Goal: Task Accomplishment & Management: Manage account settings

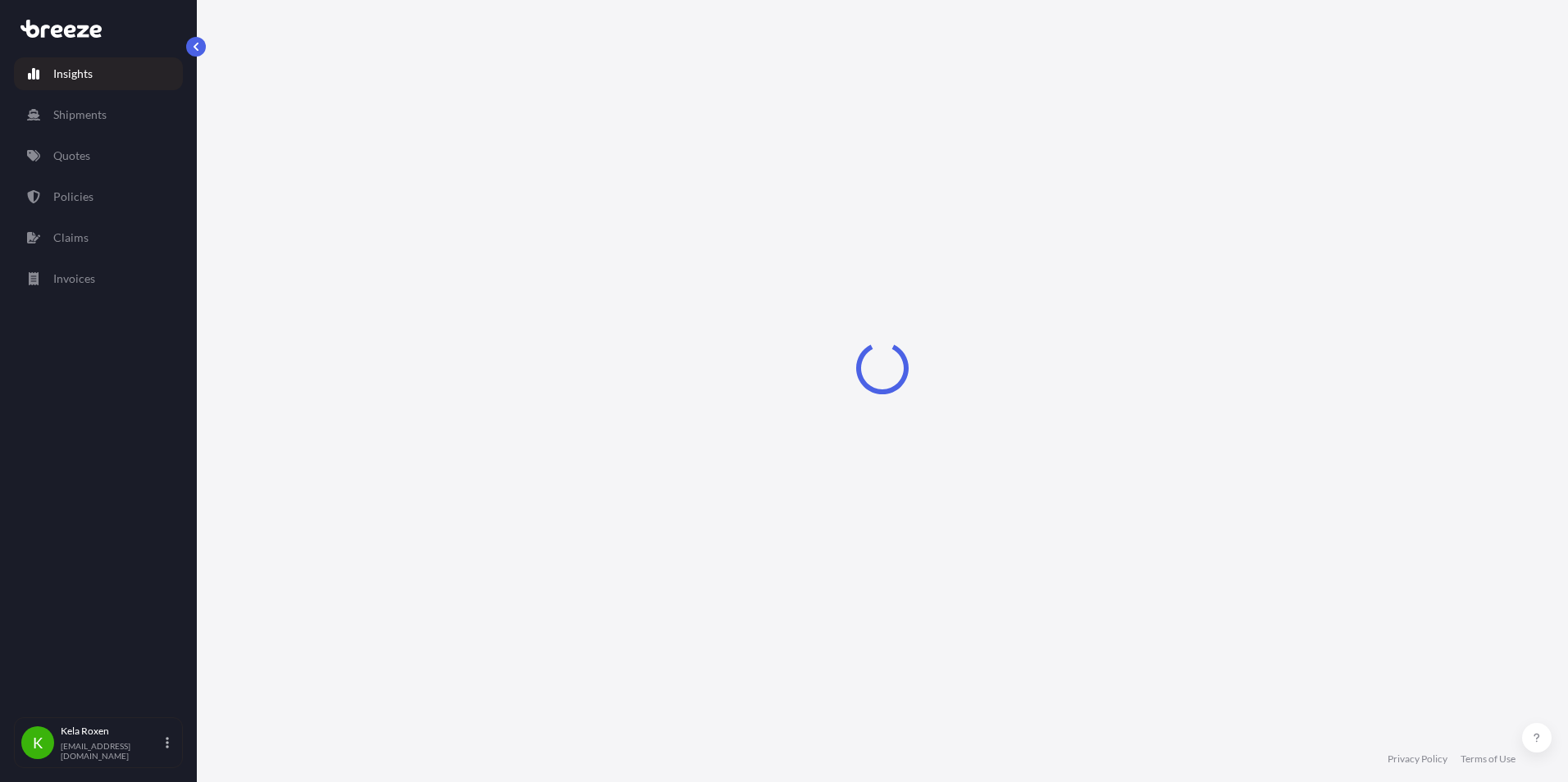
select select "2025"
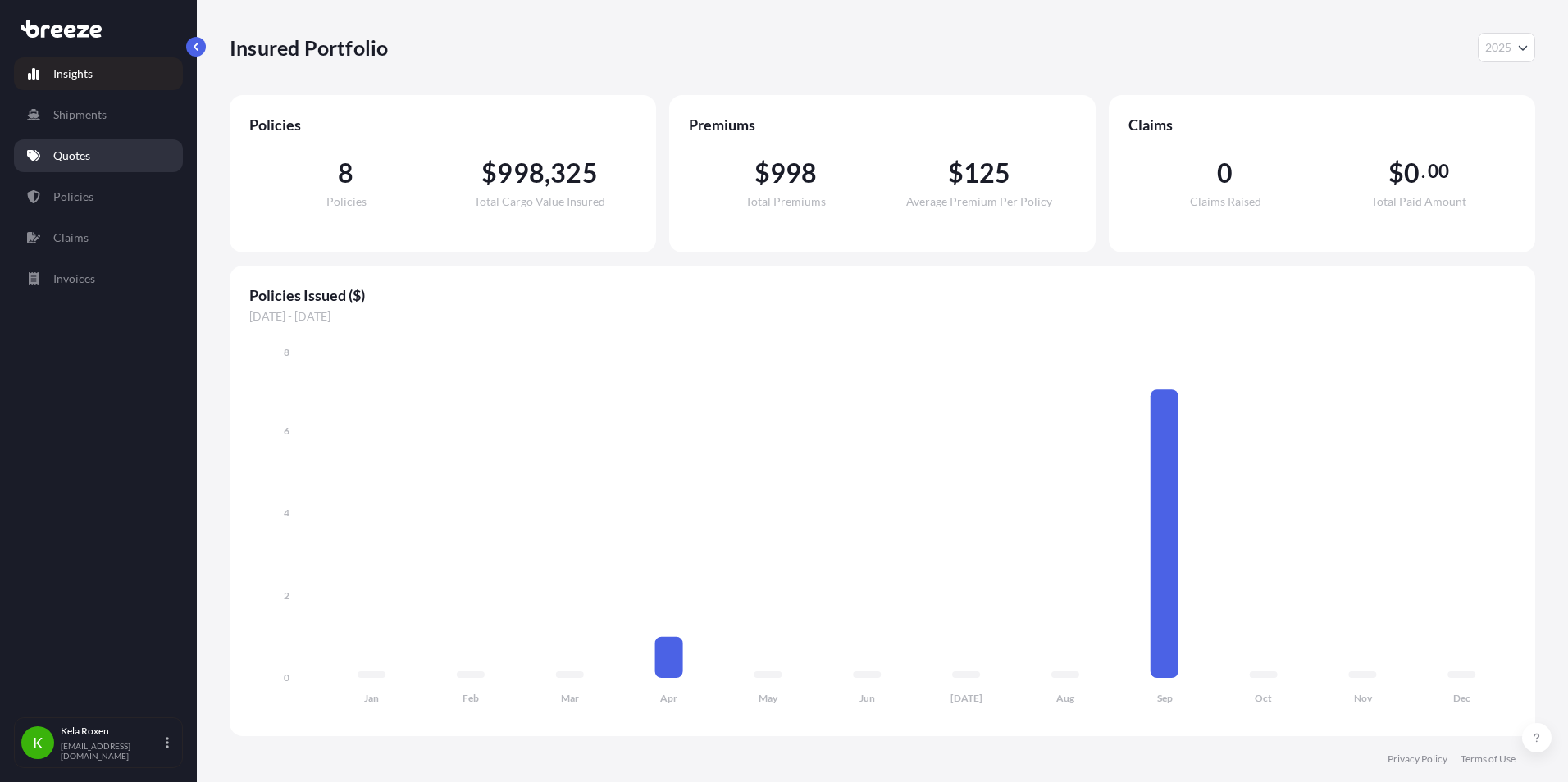
click at [85, 165] on link "Quotes" at bounding box center [98, 156] width 169 height 33
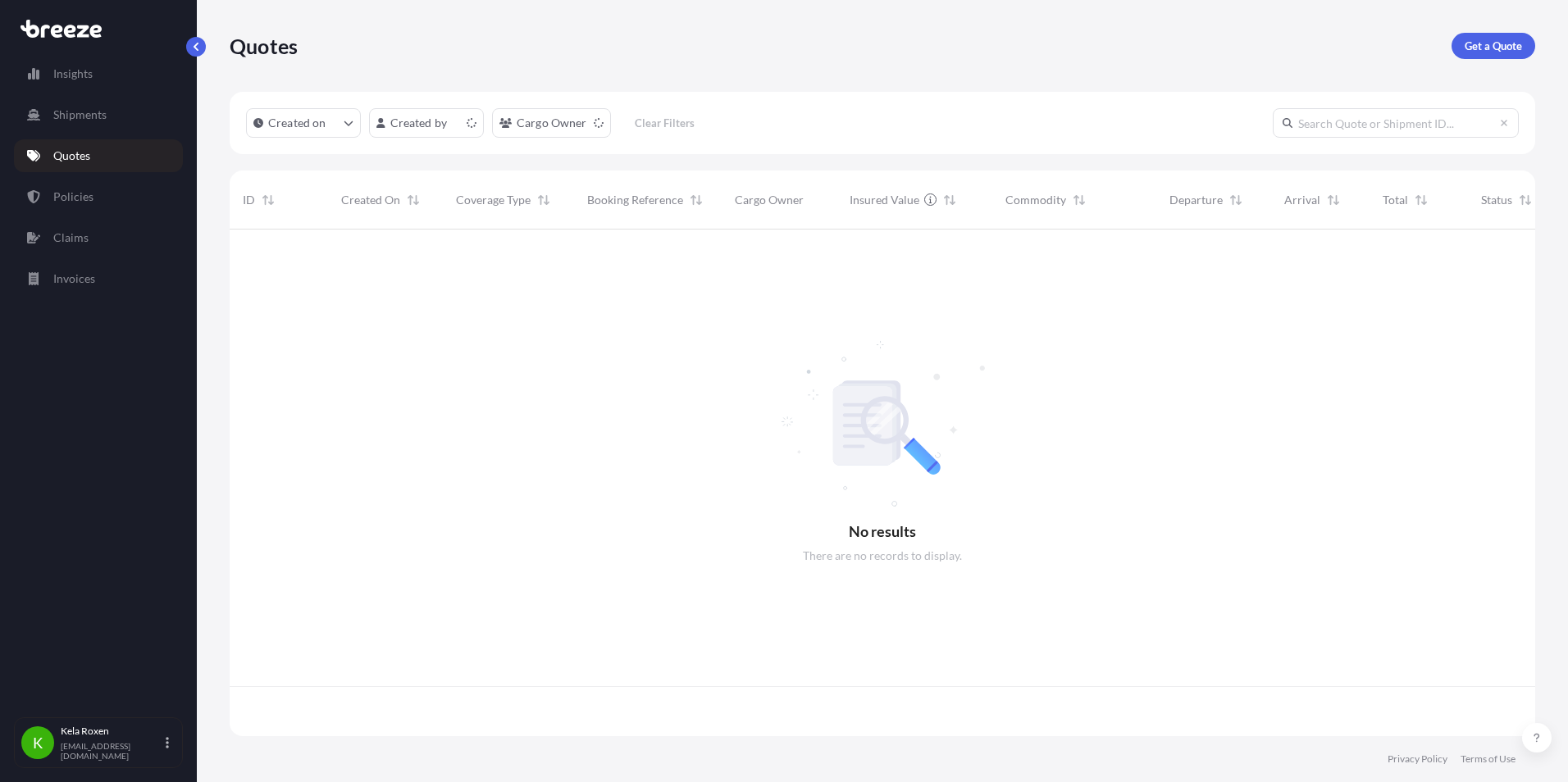
scroll to position [504, 1293]
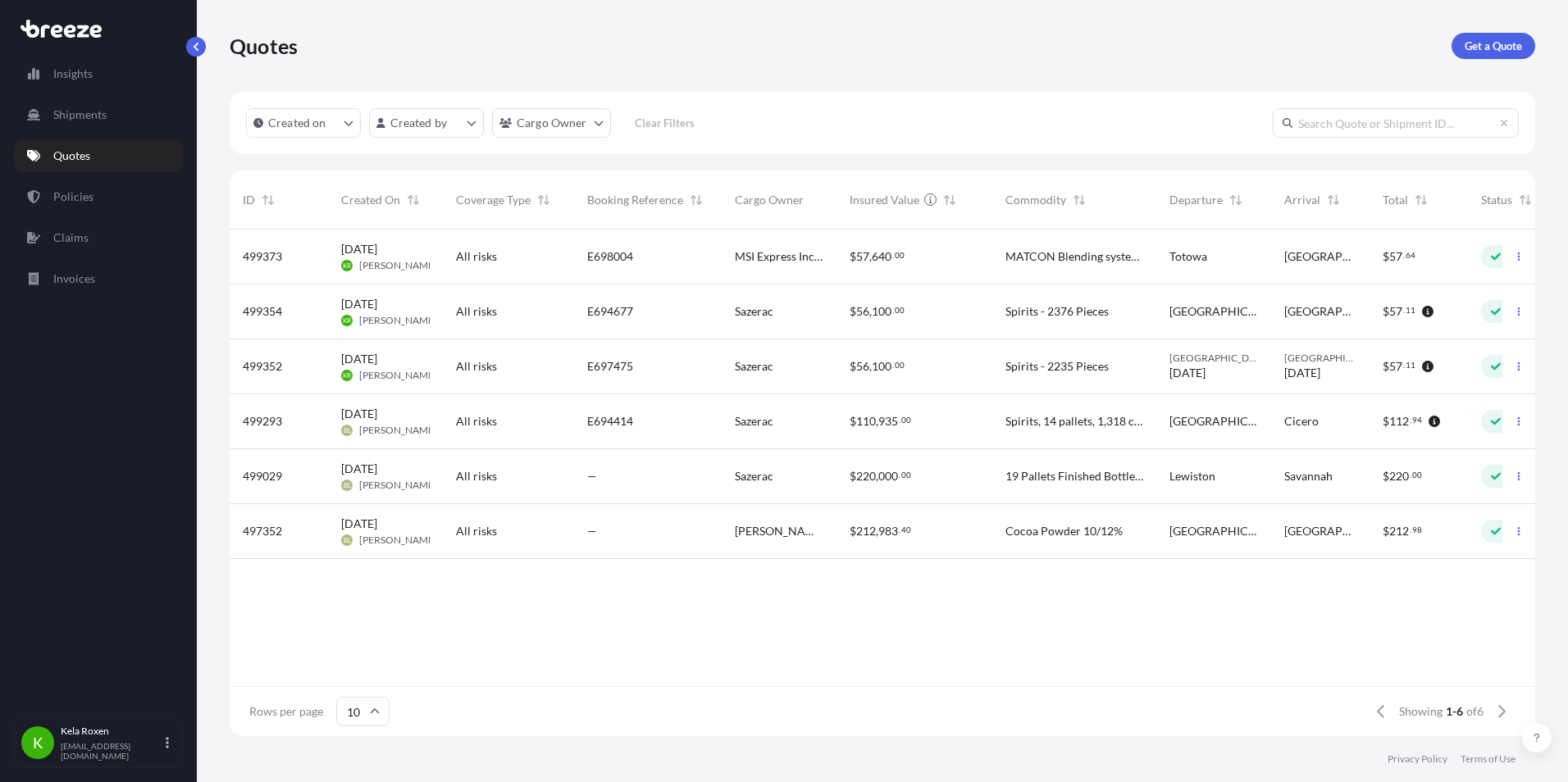
click at [675, 253] on div "E698004" at bounding box center [648, 256] width 121 height 17
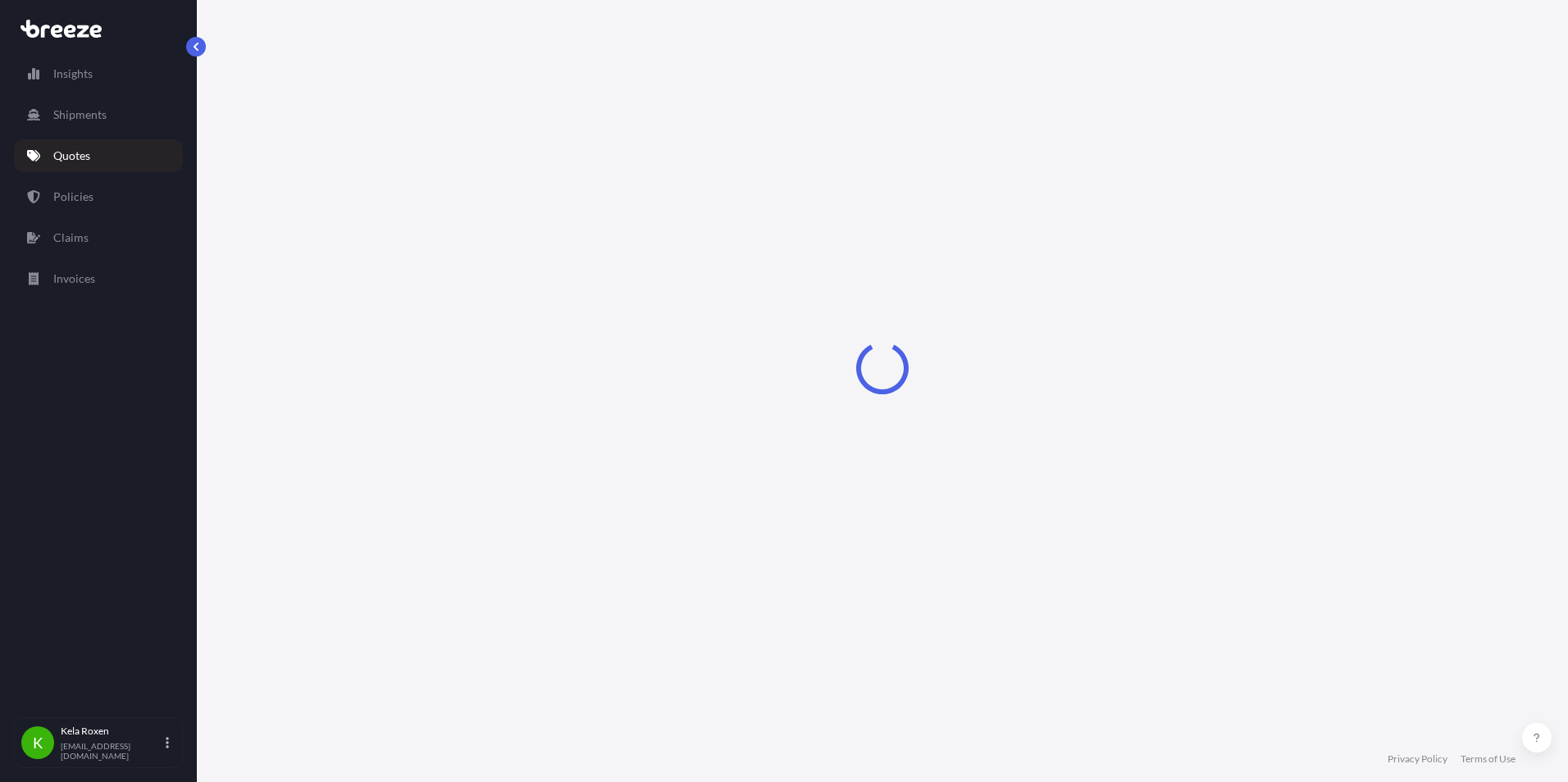
select select "Road"
select select "2"
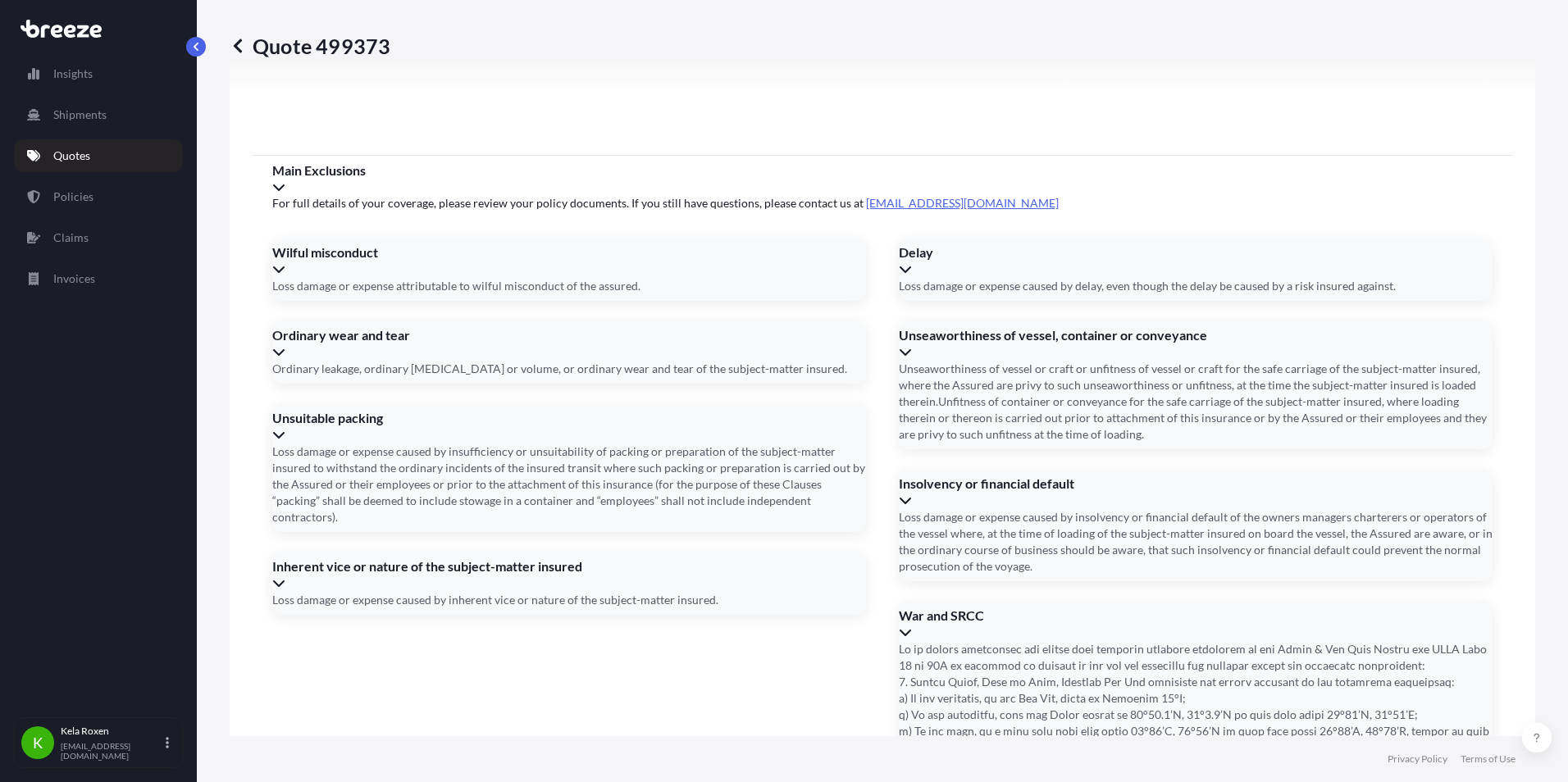
scroll to position [2081, 0]
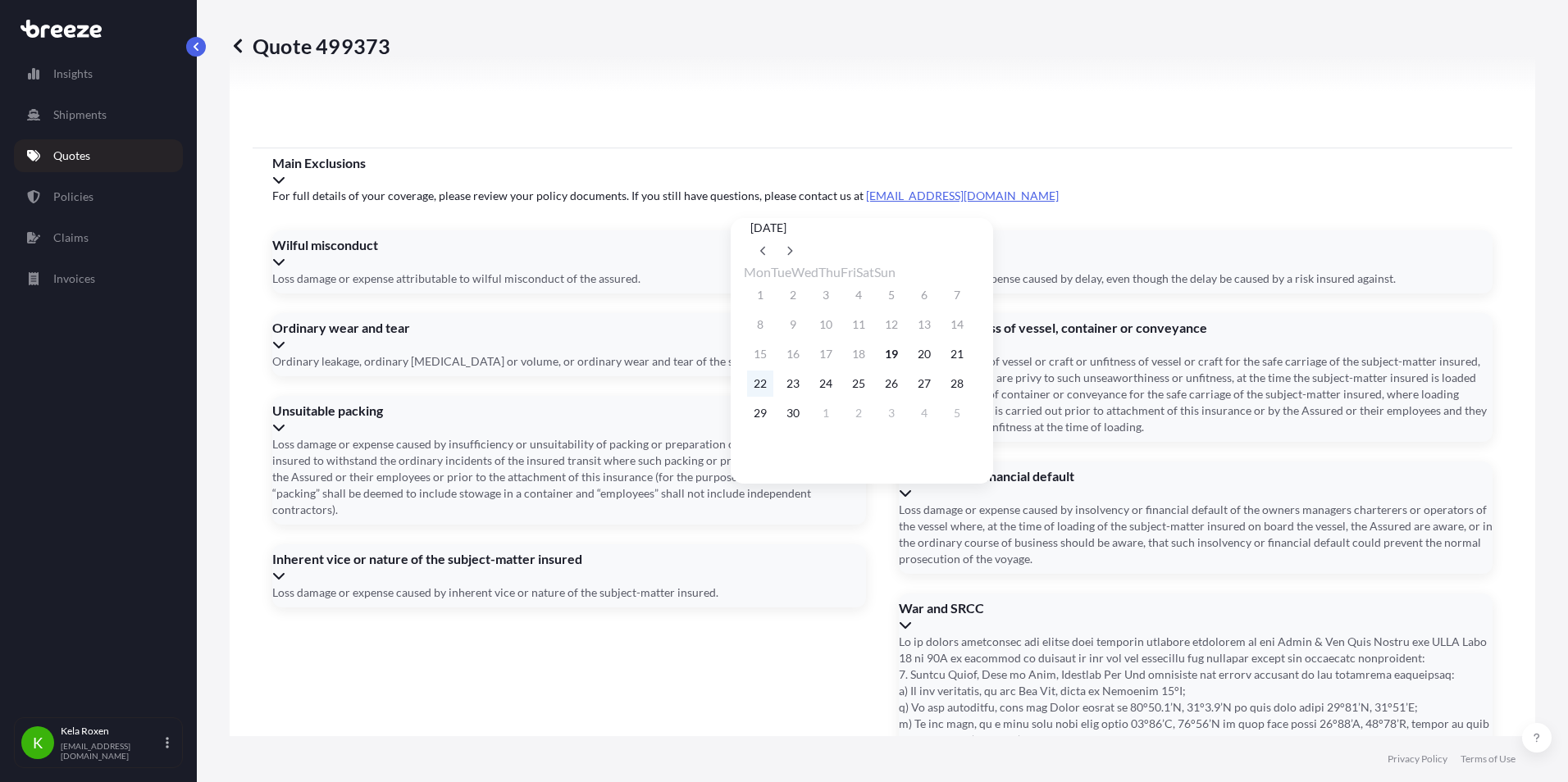
click at [762, 383] on button "22" at bounding box center [760, 383] width 27 height 27
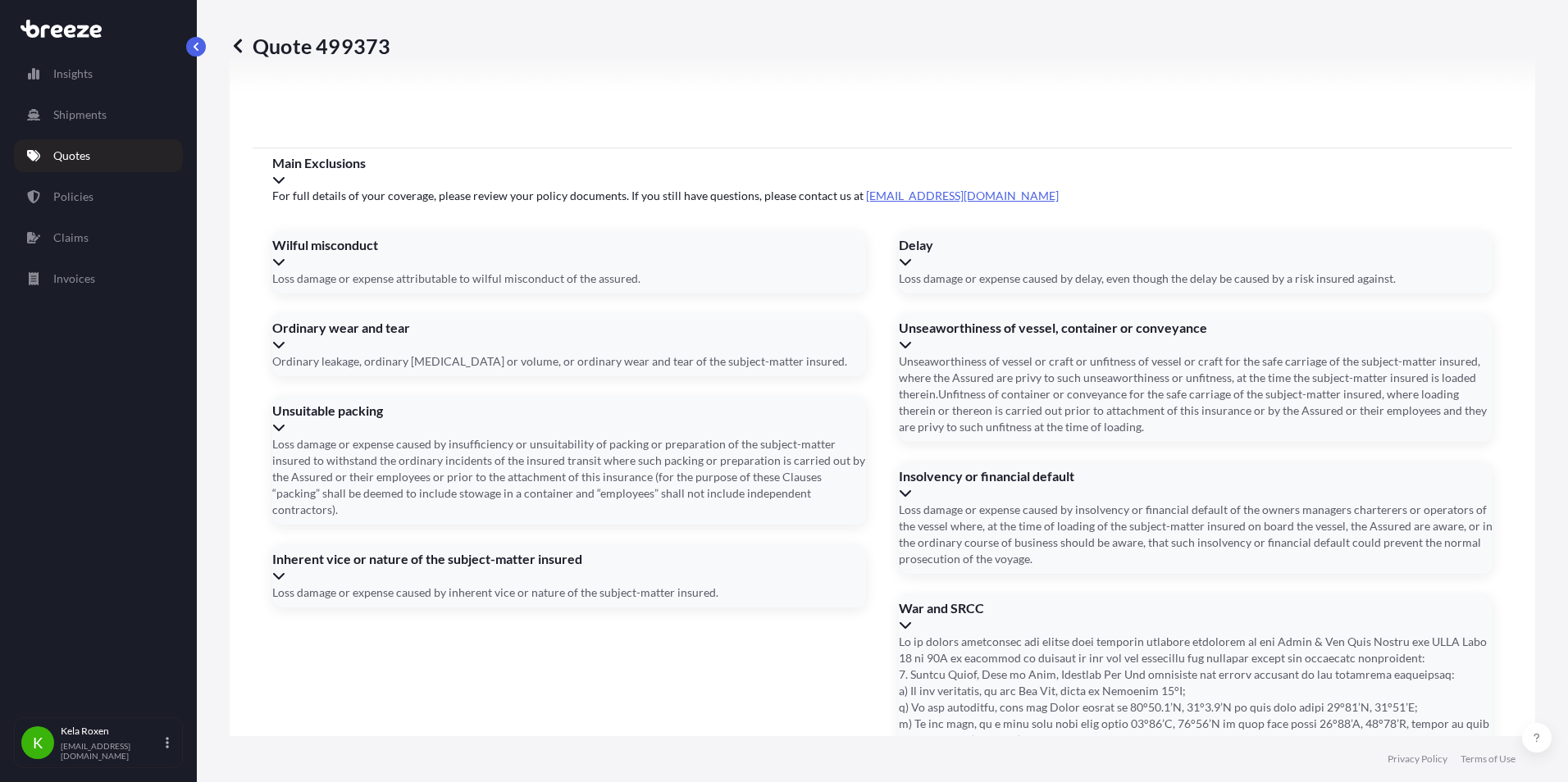
type input "[DATE]"
paste input "93818"
type input "107, 93818"
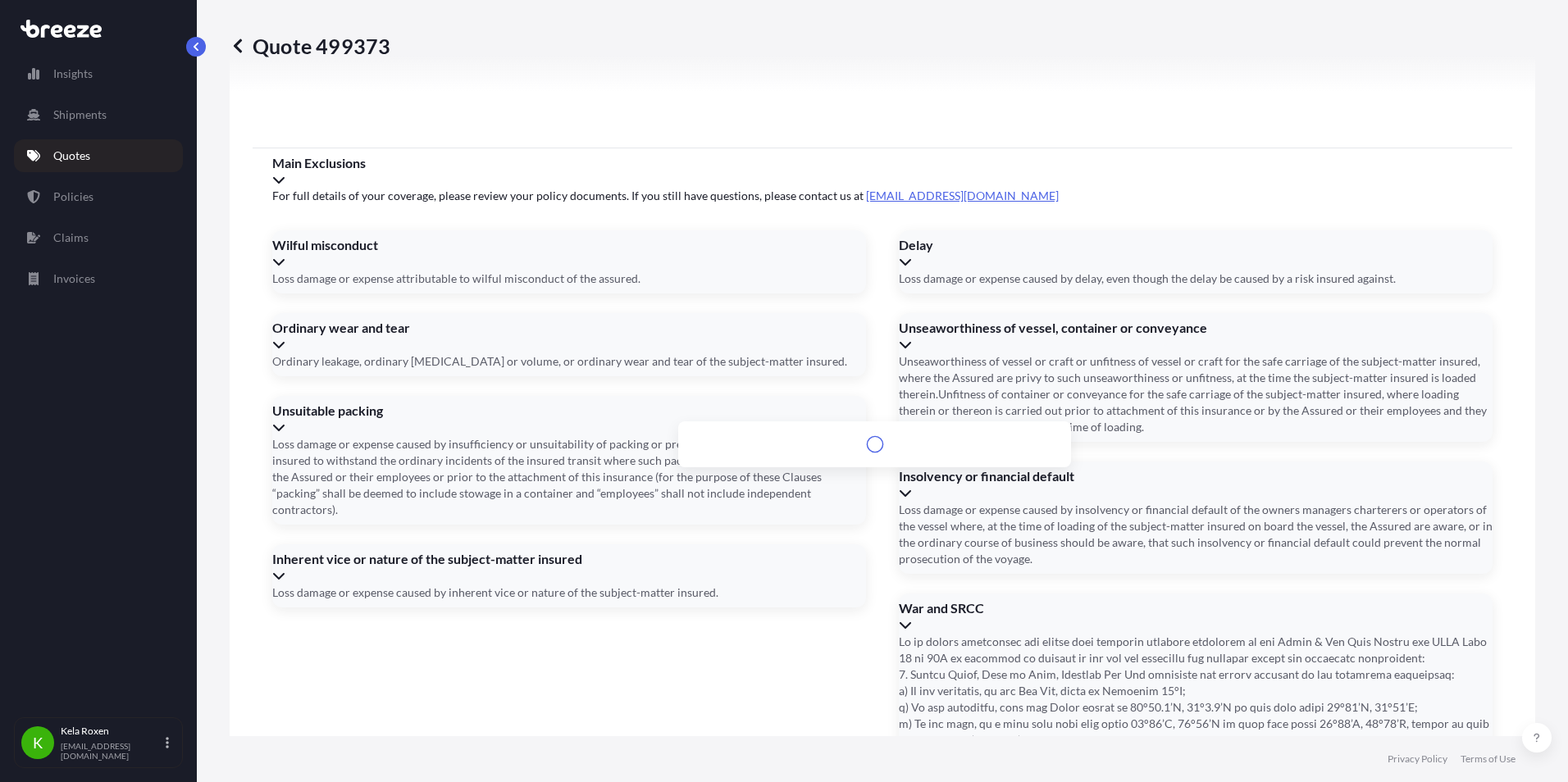
paste input "[STREET_ADDRESS][PERSON_NAME][PERSON_NAME][US_STATE]"
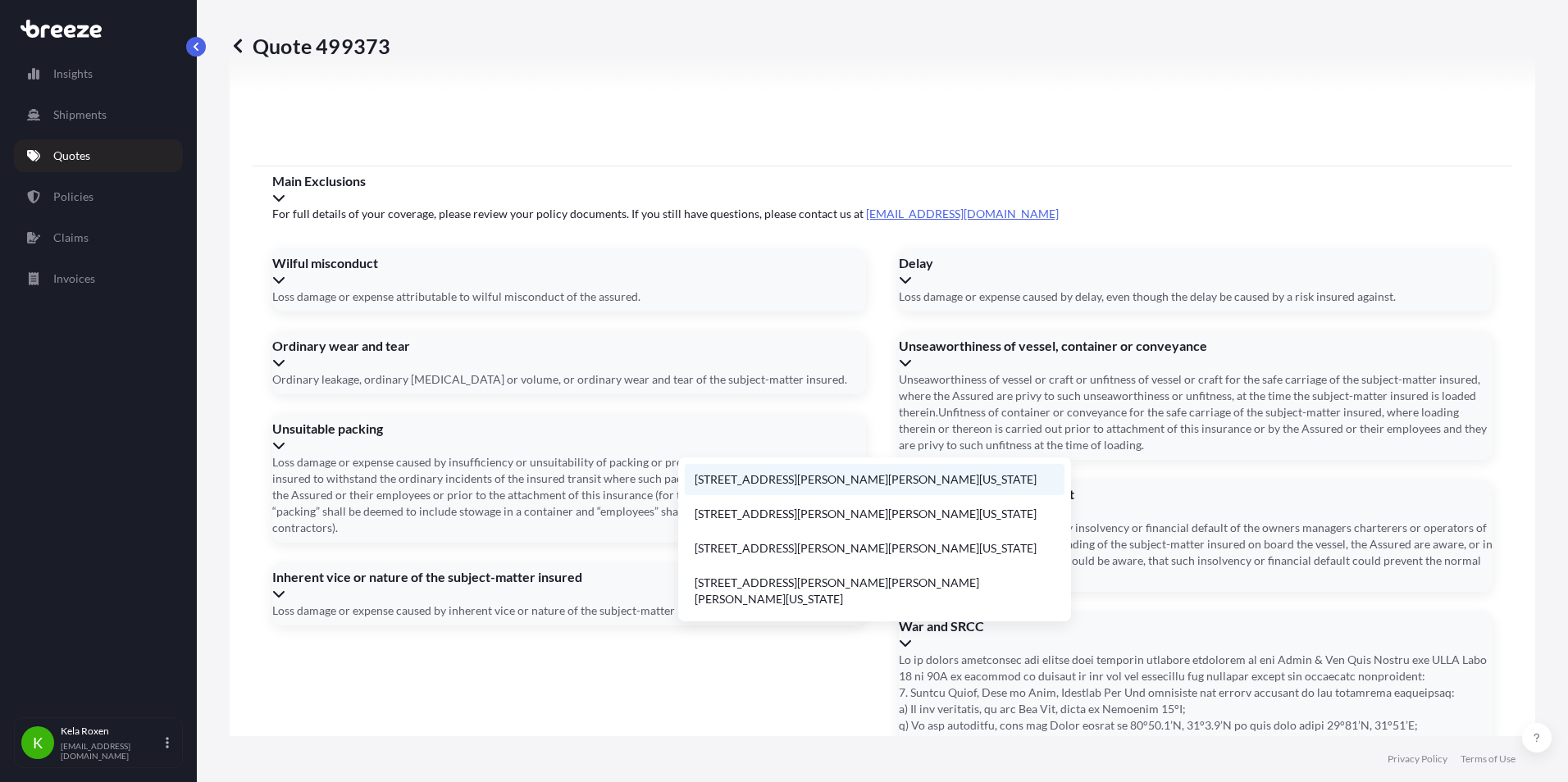
click at [951, 480] on li "[STREET_ADDRESS][PERSON_NAME][PERSON_NAME][US_STATE]" at bounding box center [874, 480] width 380 height 31
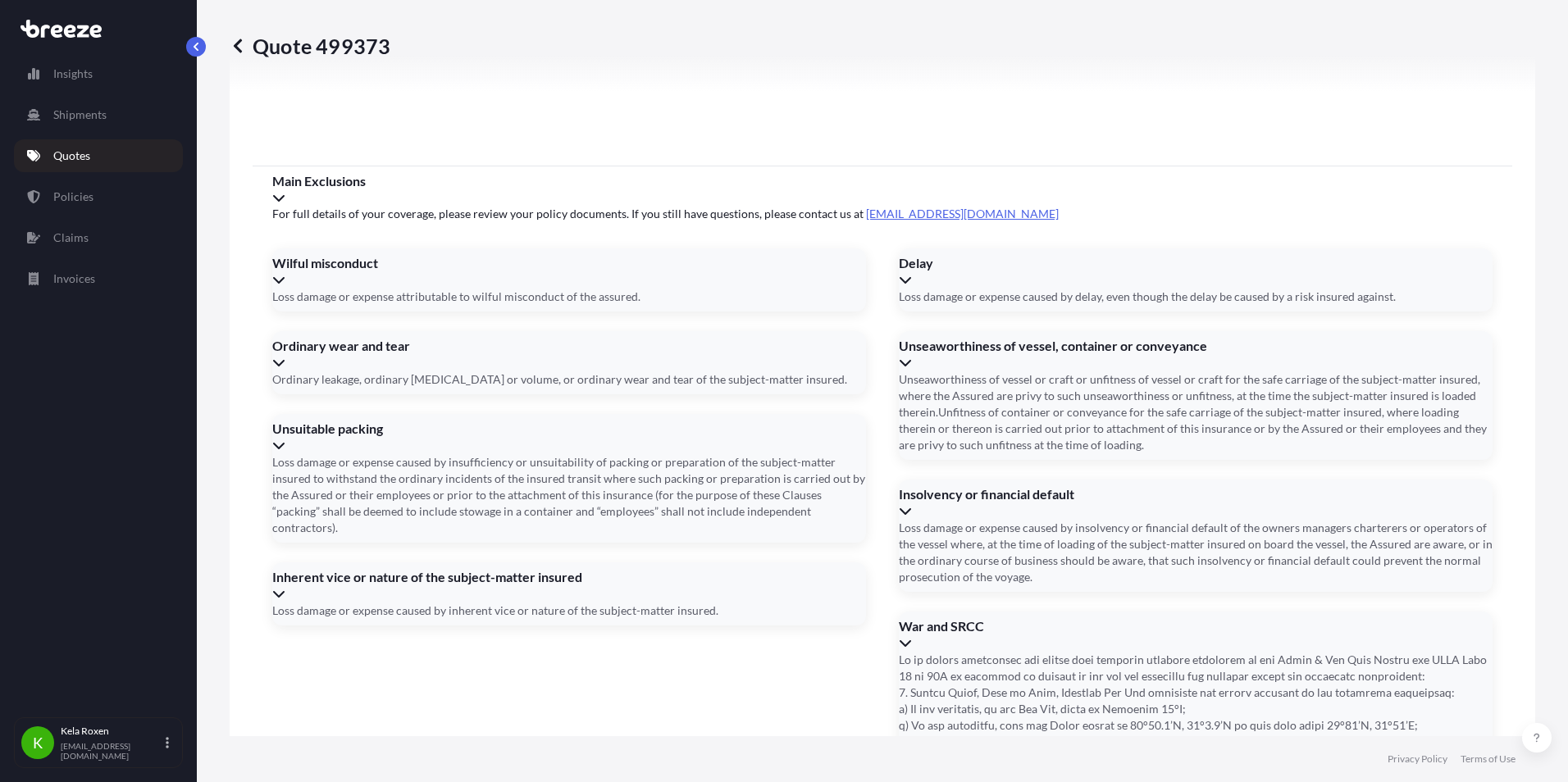
type input "[STREET_ADDRESS][PERSON_NAME][PERSON_NAME]"
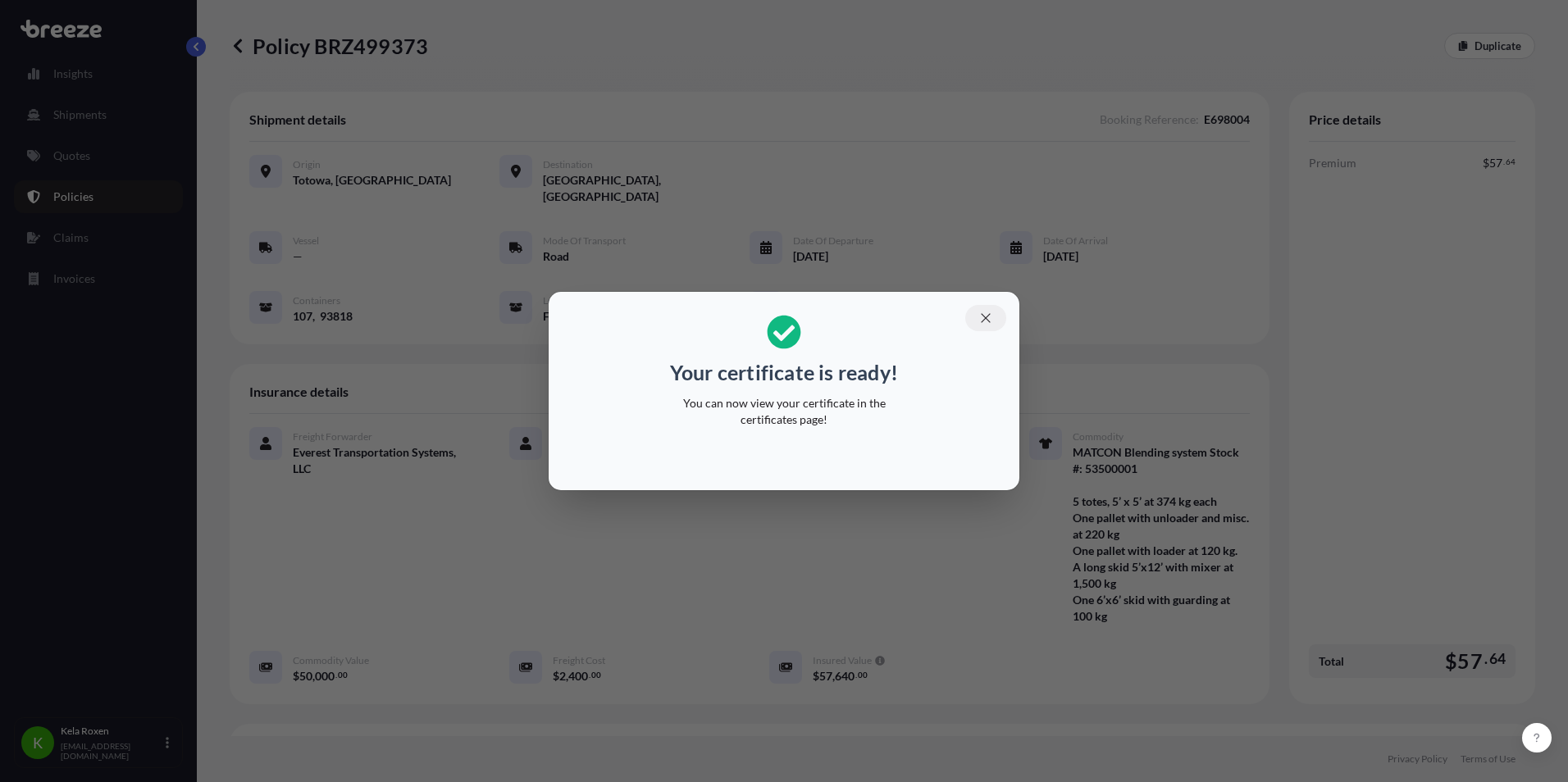
click at [979, 316] on icon "button" at bounding box center [986, 318] width 15 height 15
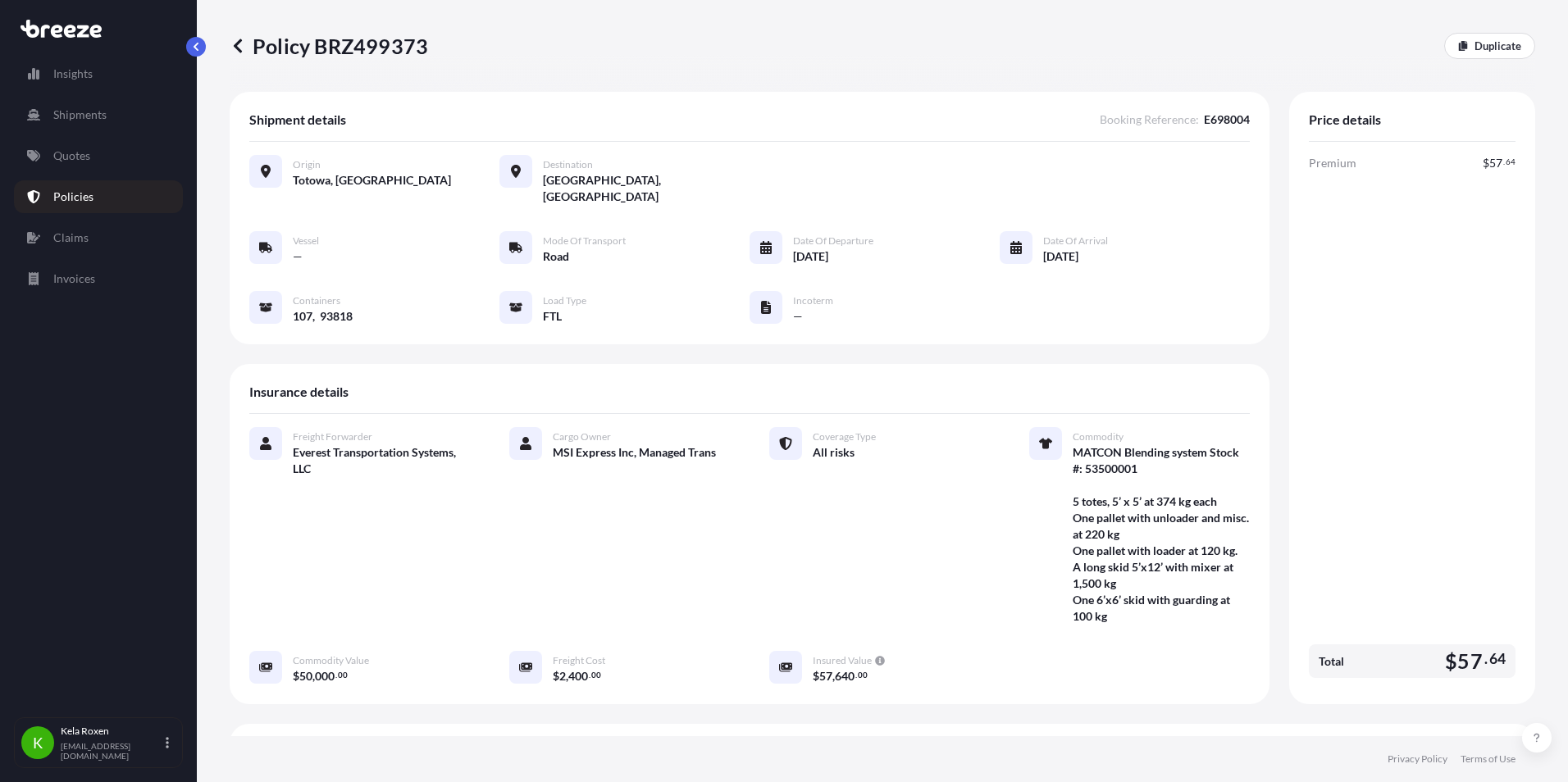
scroll to position [352, 0]
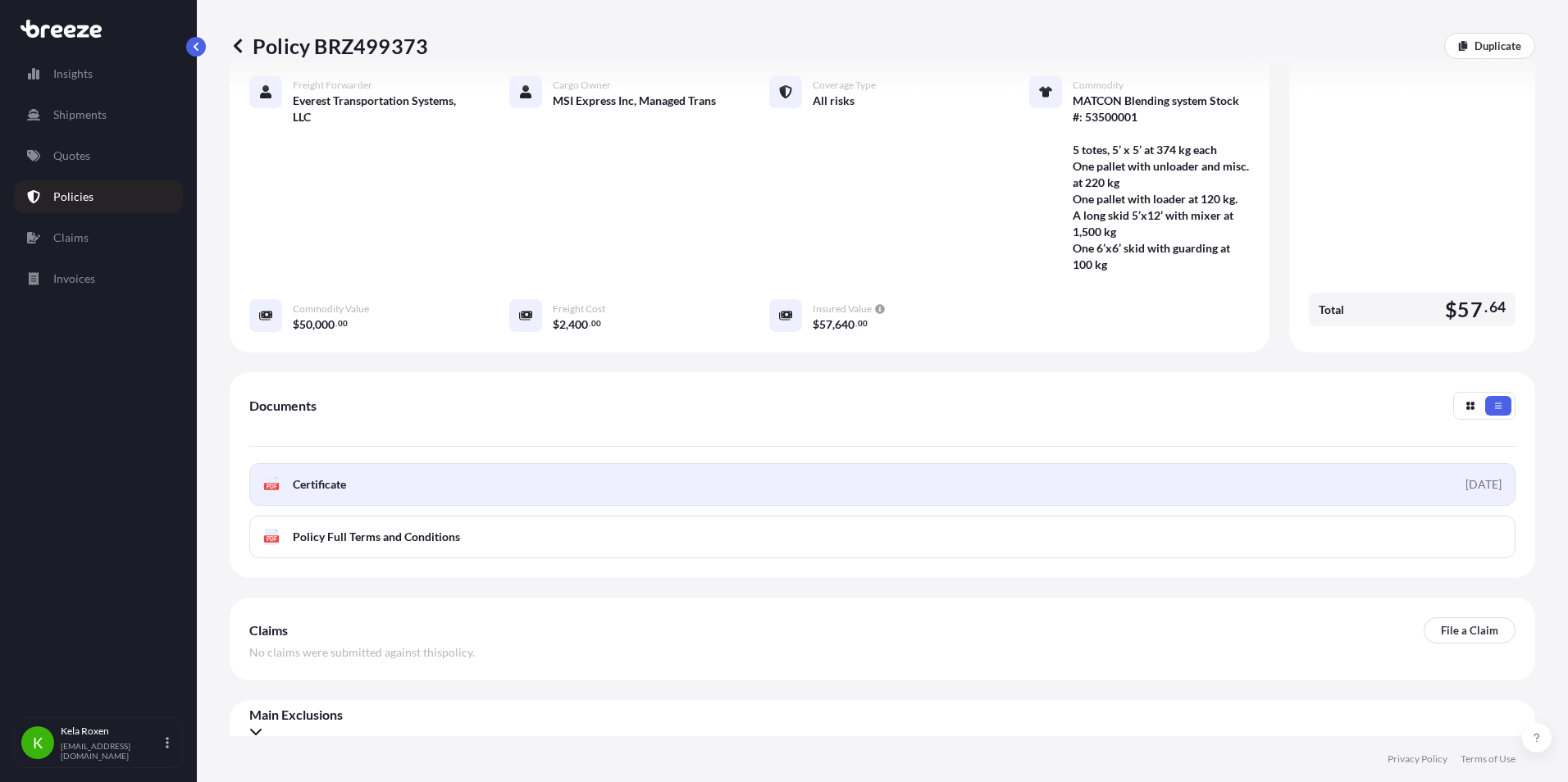
click at [390, 463] on link "PDF Certificate [DATE]" at bounding box center [882, 484] width 1267 height 42
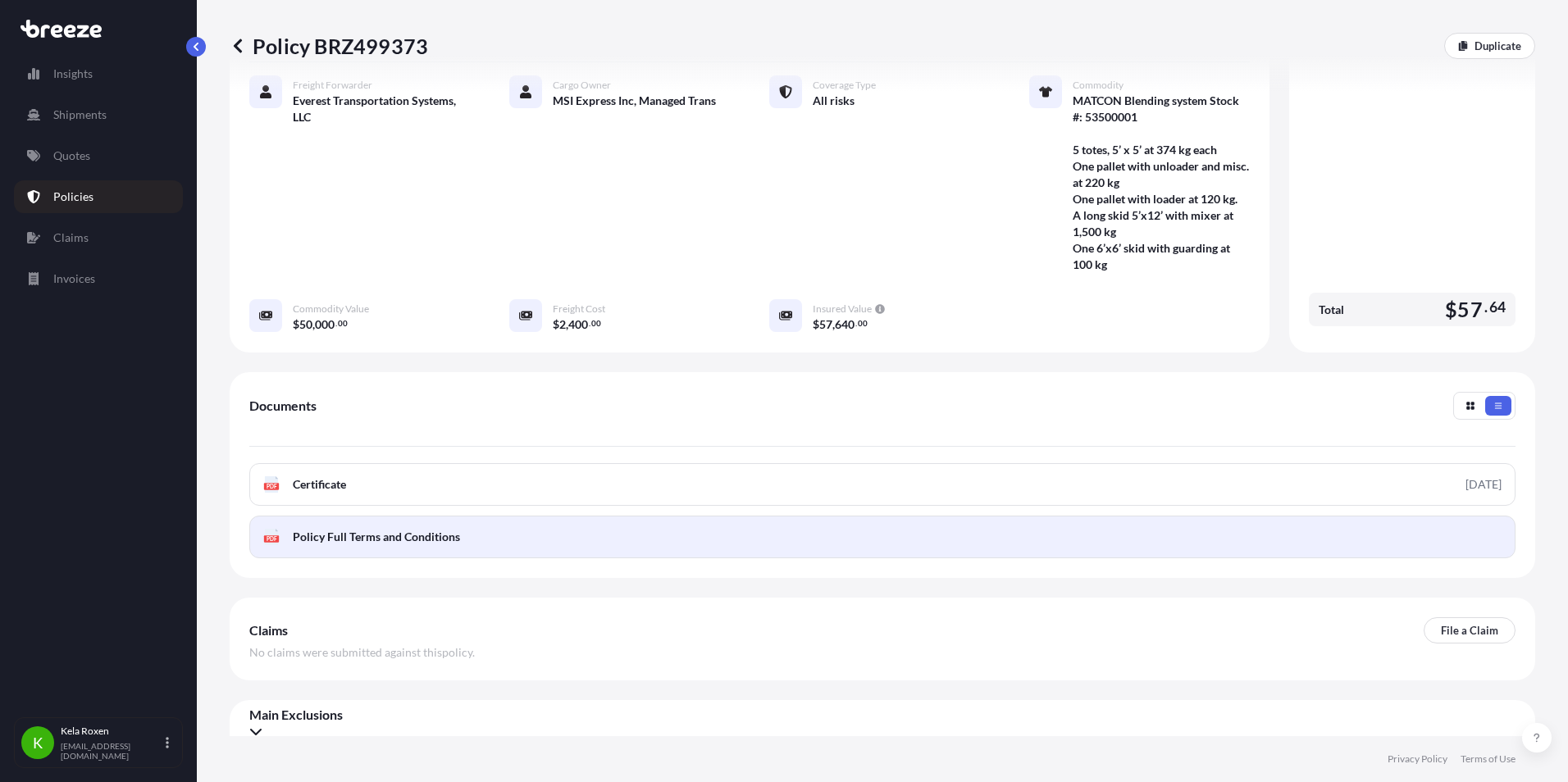
click at [329, 529] on span "Policy Full Terms and Conditions" at bounding box center [377, 538] width 167 height 17
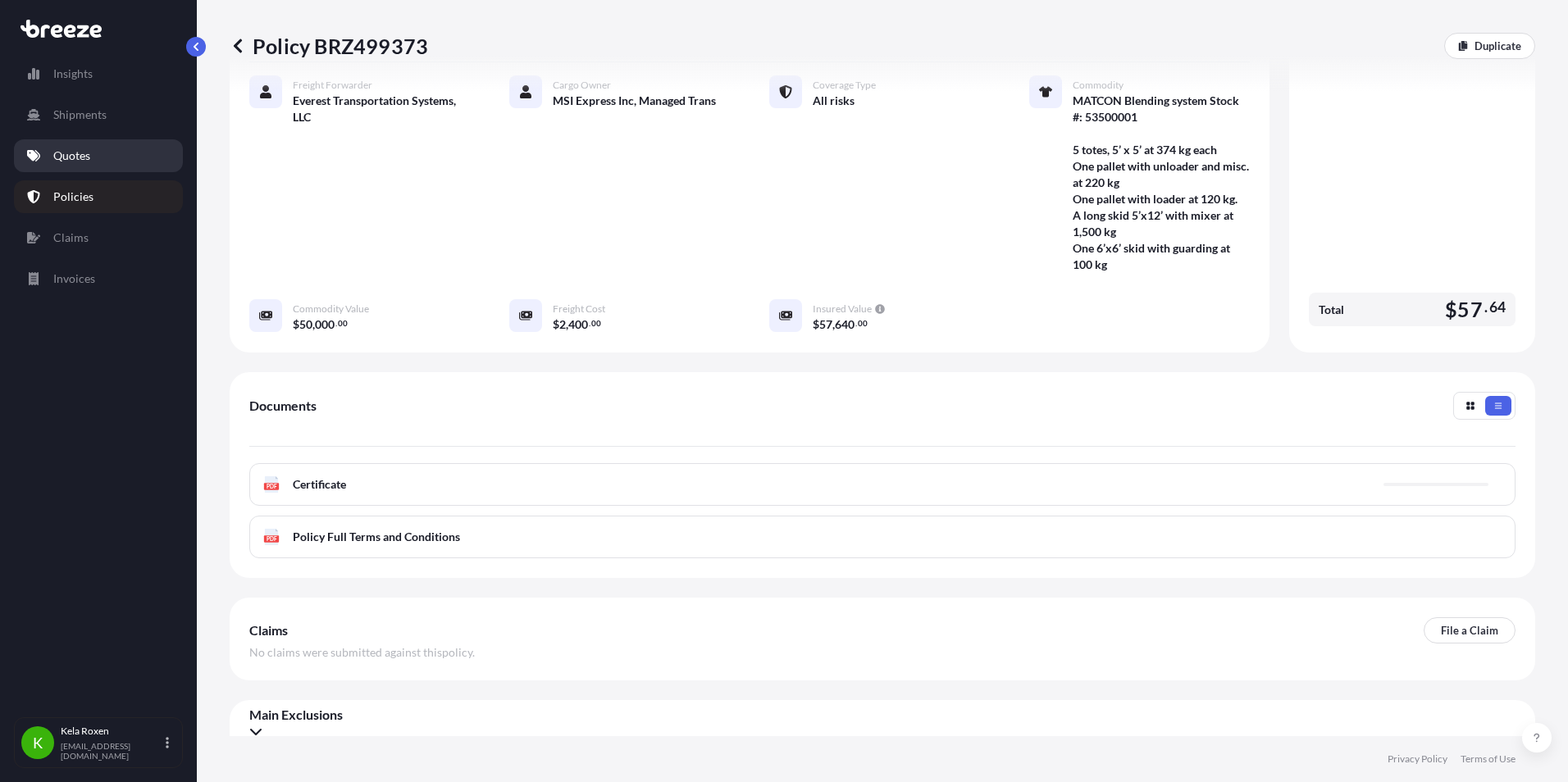
click at [112, 152] on link "Quotes" at bounding box center [98, 156] width 169 height 33
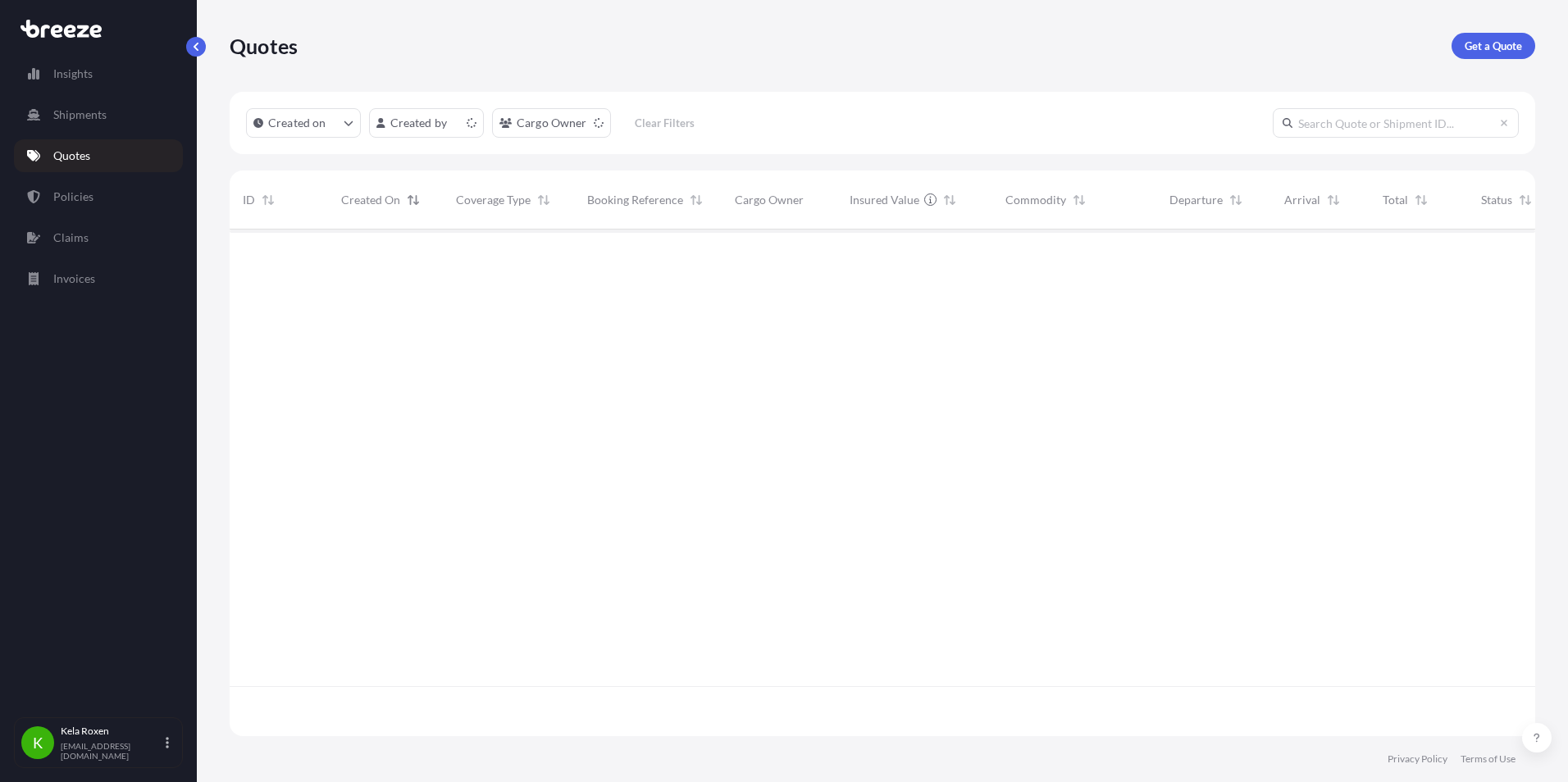
scroll to position [504, 1293]
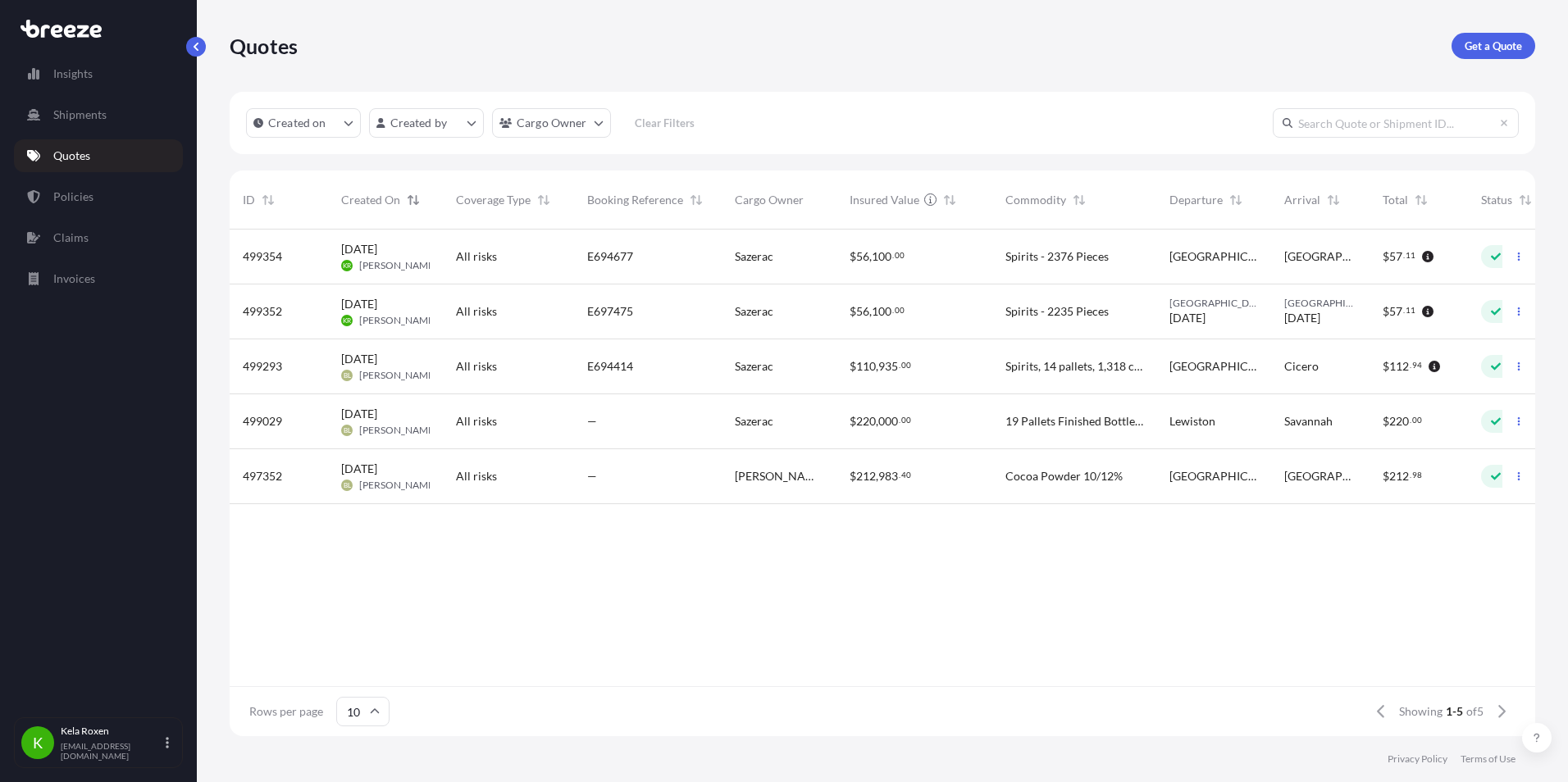
click at [699, 255] on div "E694677" at bounding box center [648, 256] width 121 height 17
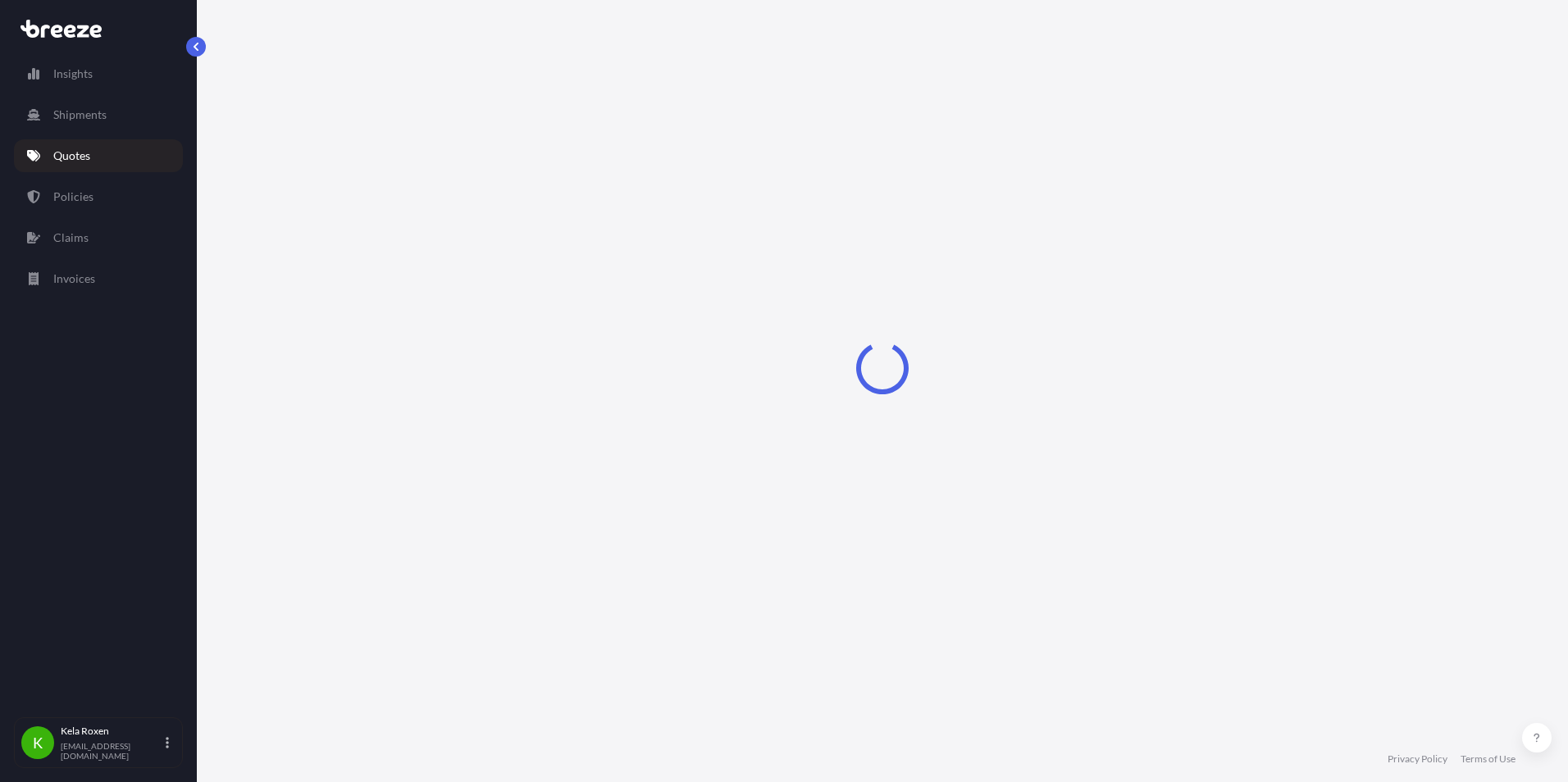
select select "Road"
select select "2"
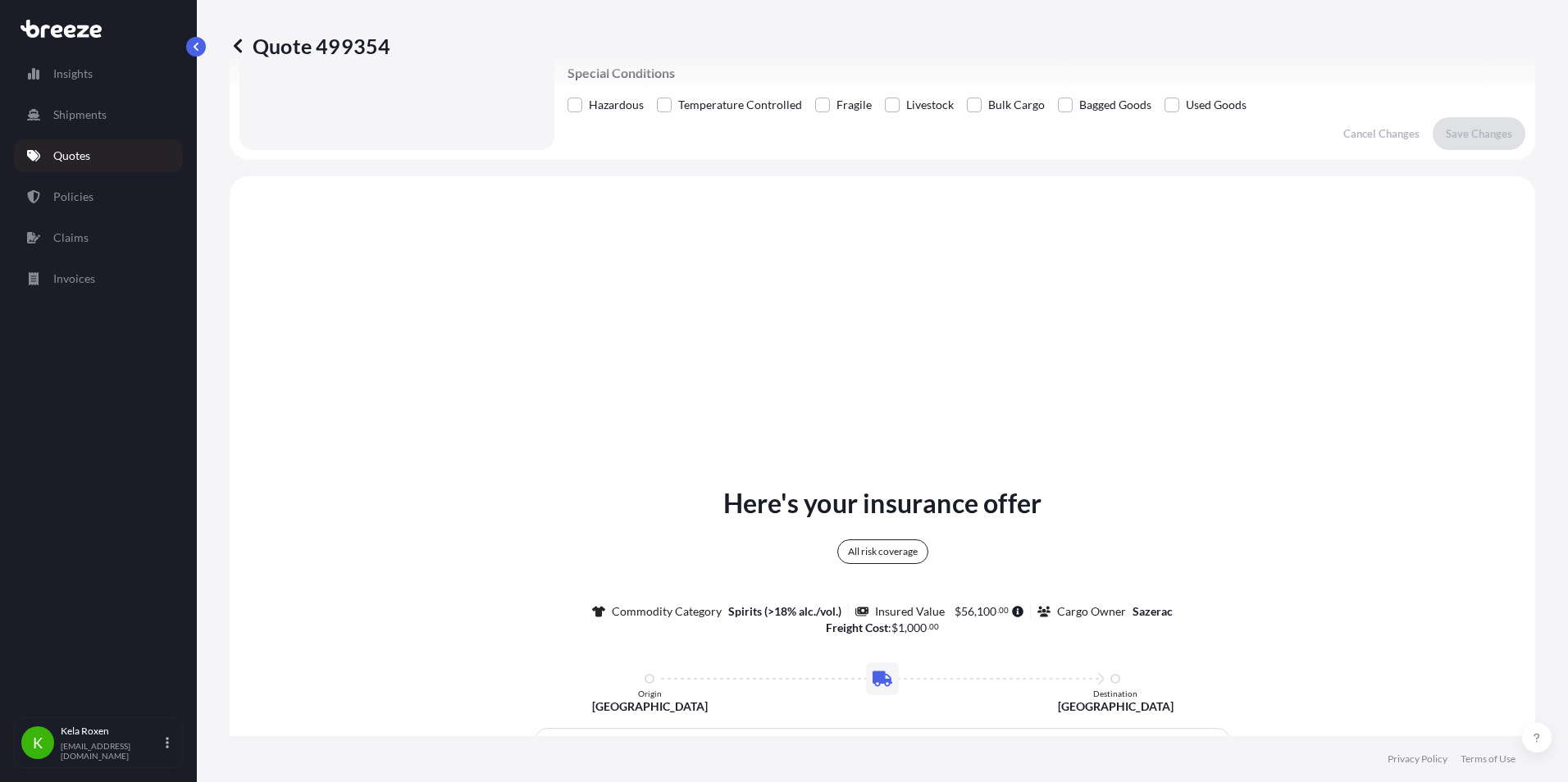
scroll to position [595, 0]
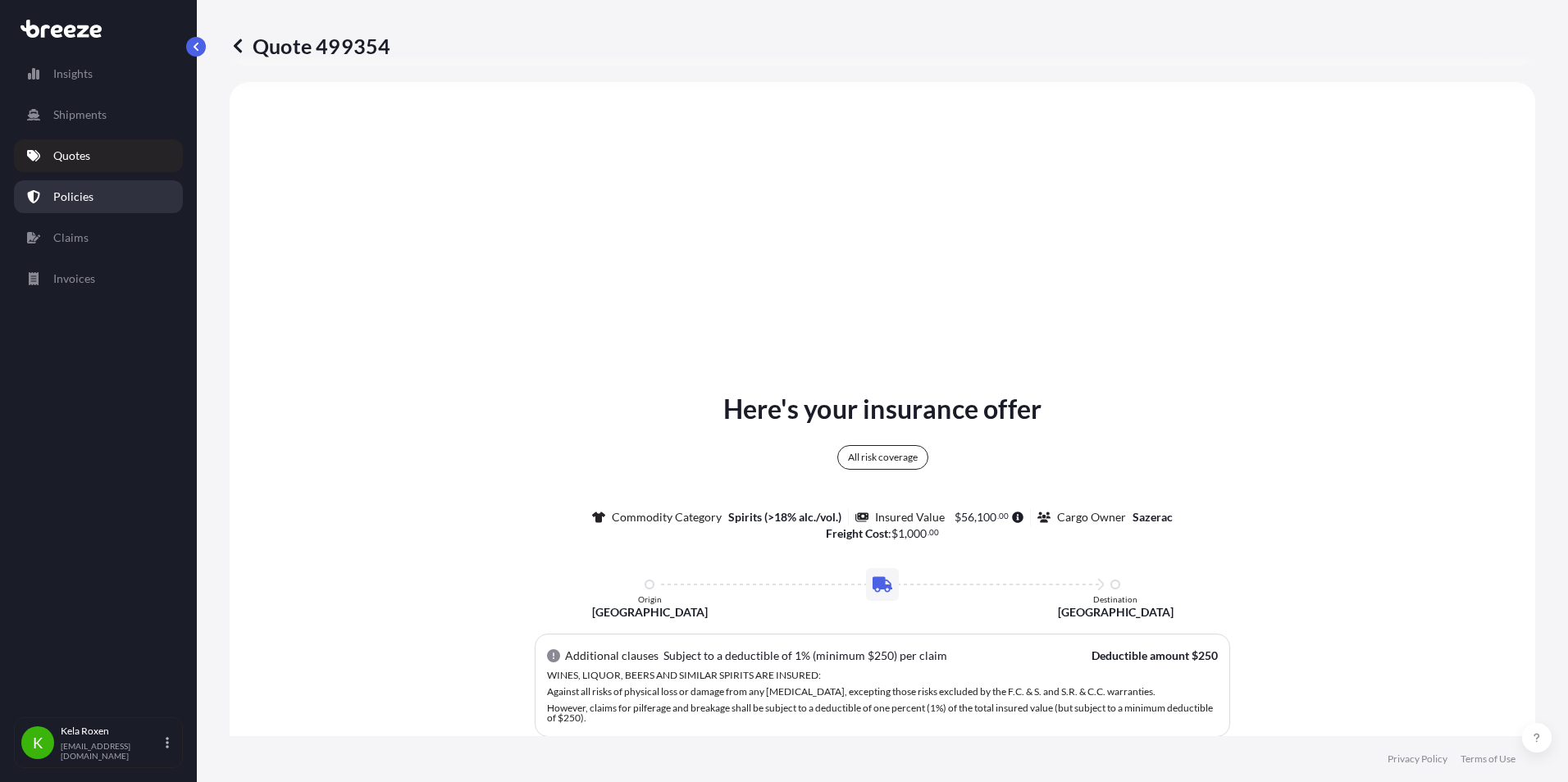
click at [80, 194] on p "Policies" at bounding box center [74, 197] width 40 height 17
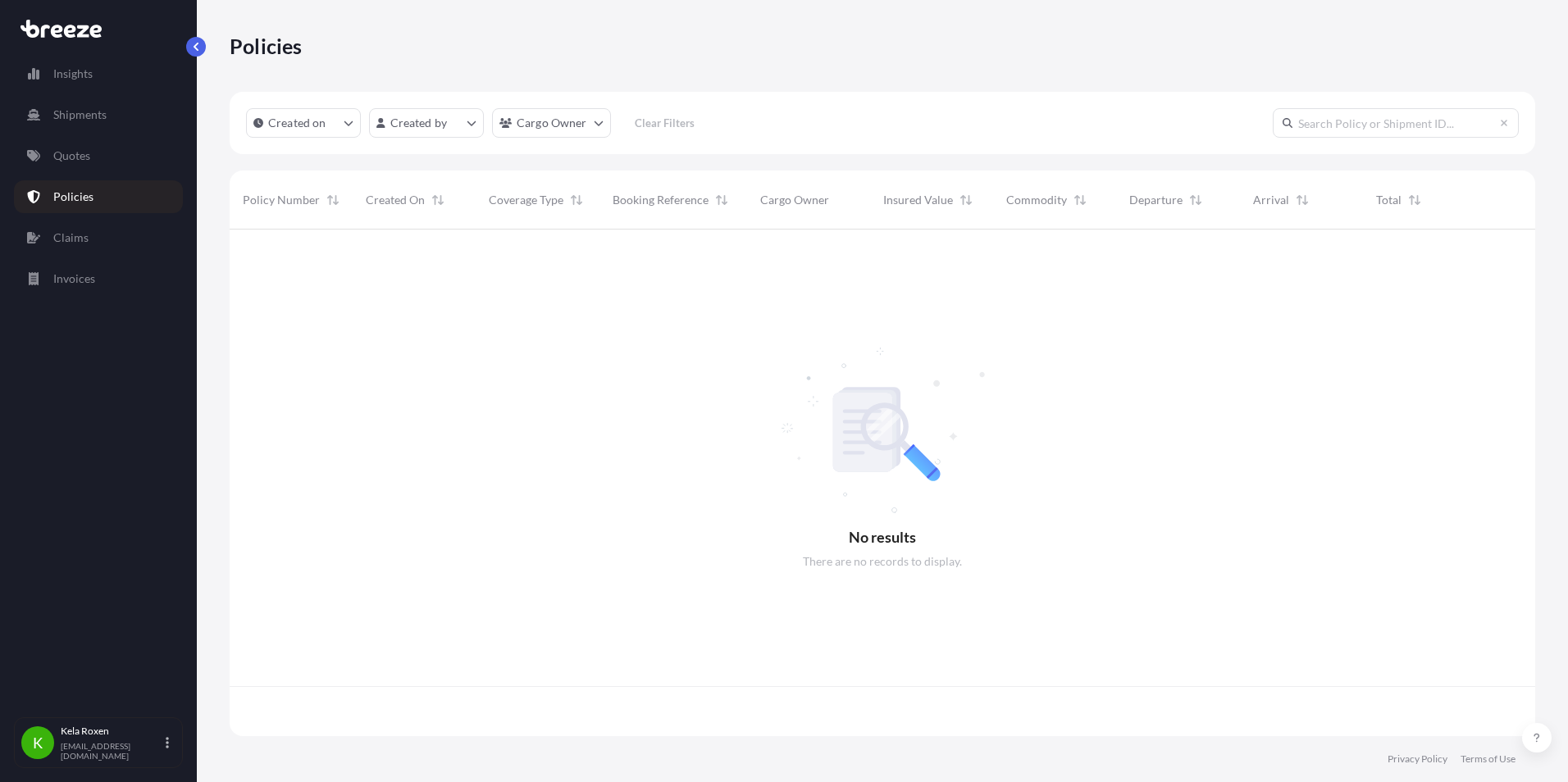
scroll to position [504, 1293]
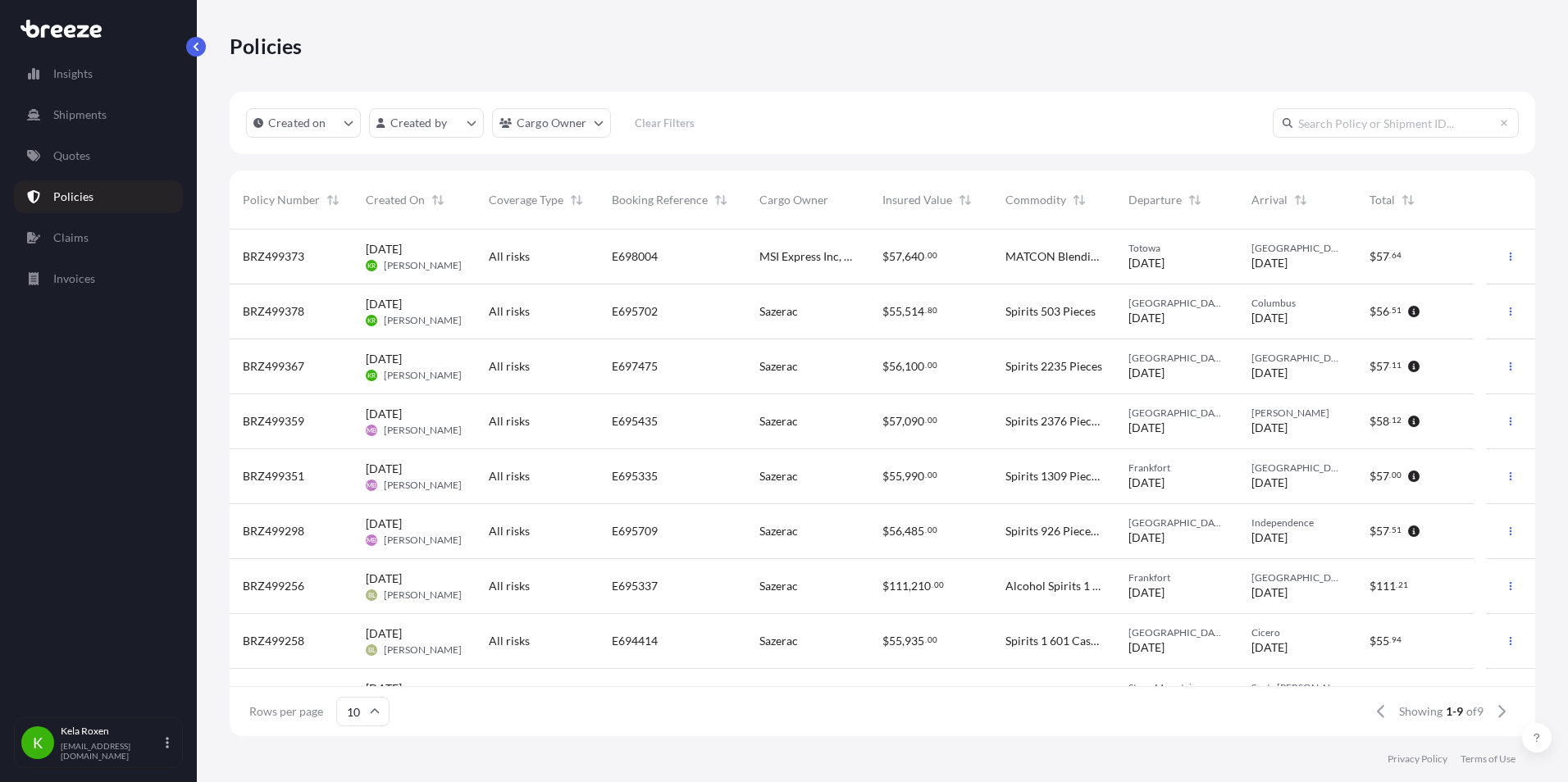
click at [568, 254] on div "All risks" at bounding box center [537, 256] width 97 height 17
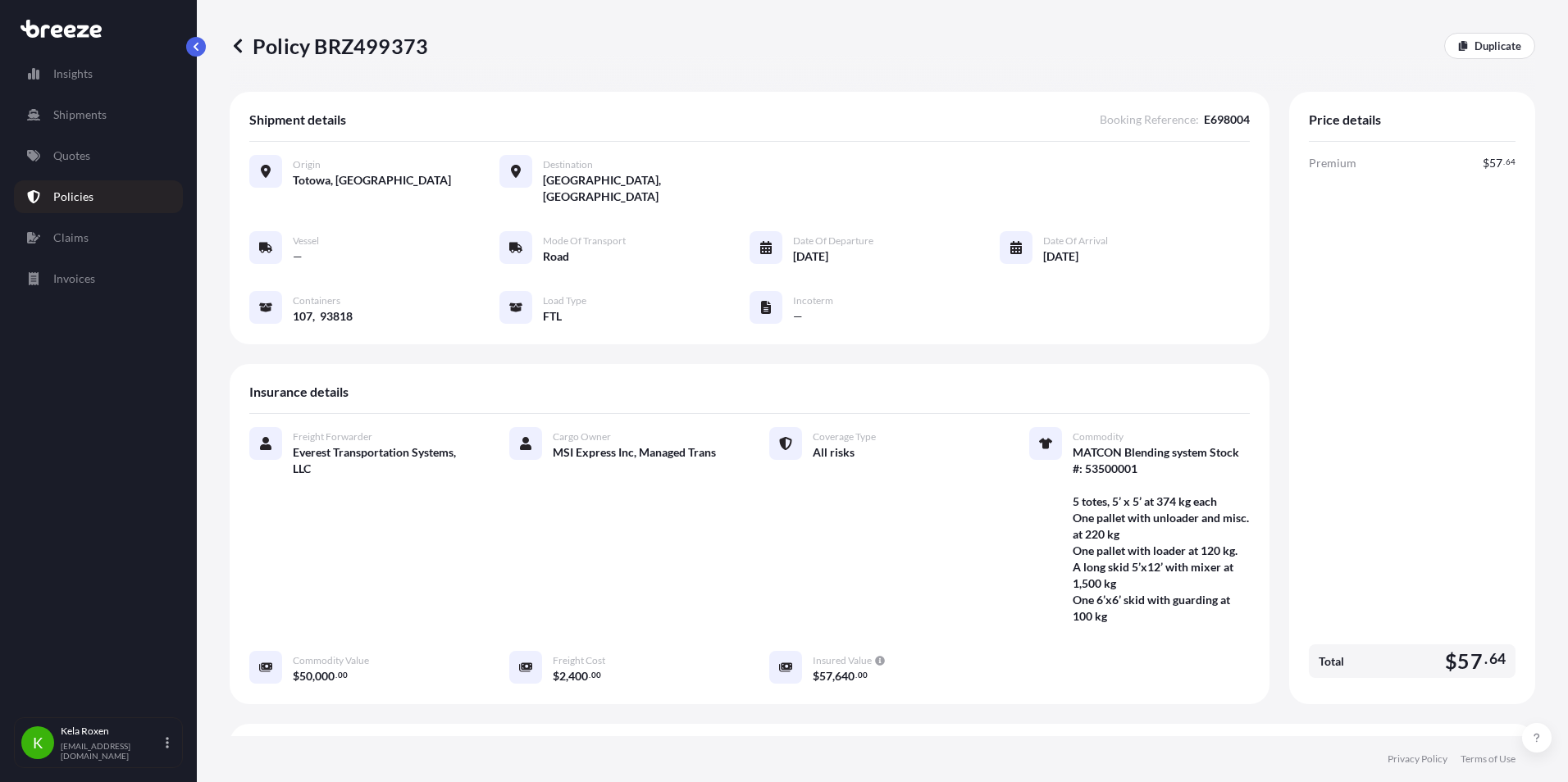
scroll to position [352, 0]
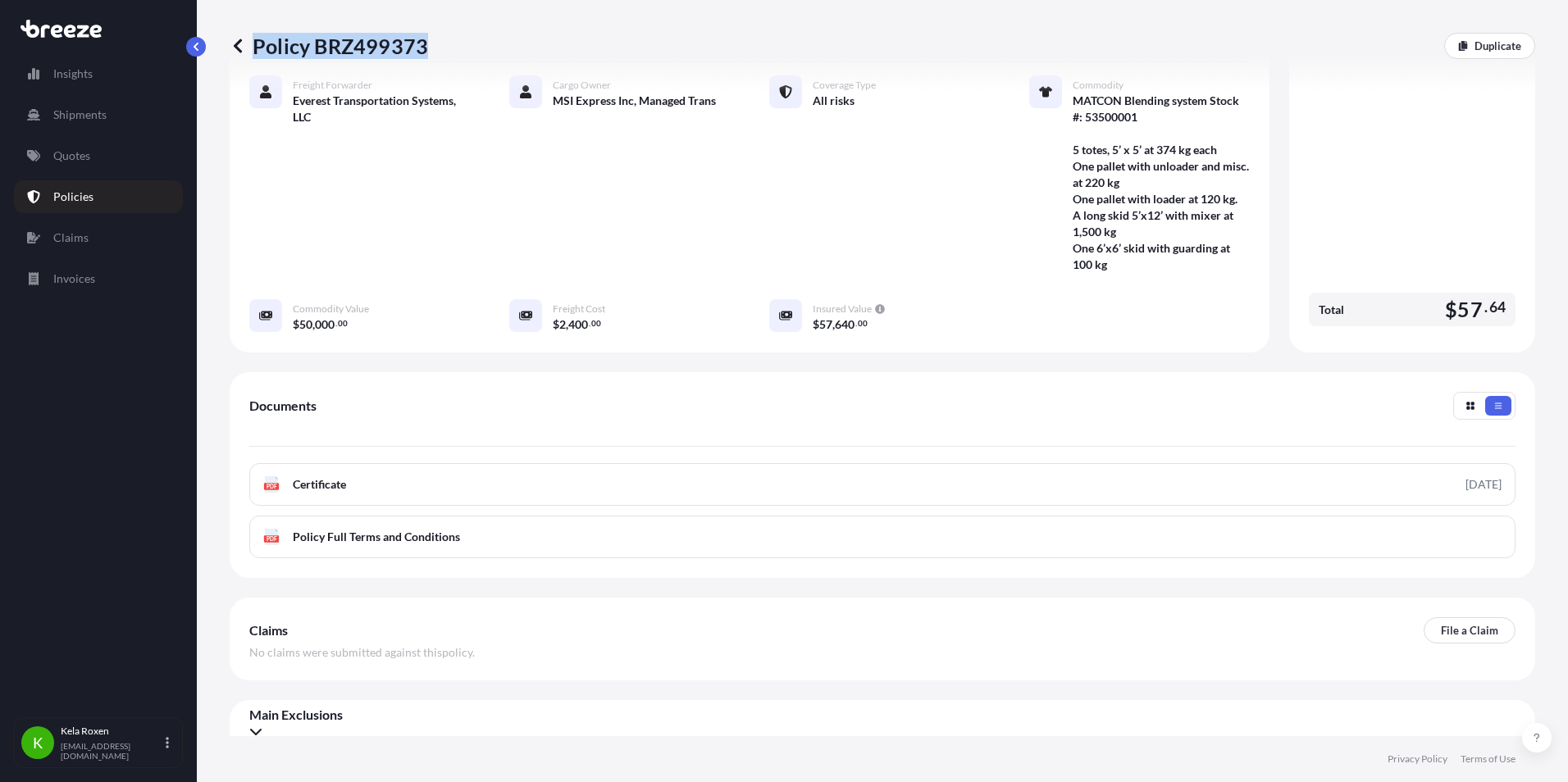
click at [424, 50] on div "Policy BRZ499373 Duplicate" at bounding box center [882, 46] width 1306 height 27
drag, startPoint x: 424, startPoint y: 50, endPoint x: 416, endPoint y: 46, distance: 8.9
copy p "Policy BRZ499373"
